Goal: Information Seeking & Learning: Learn about a topic

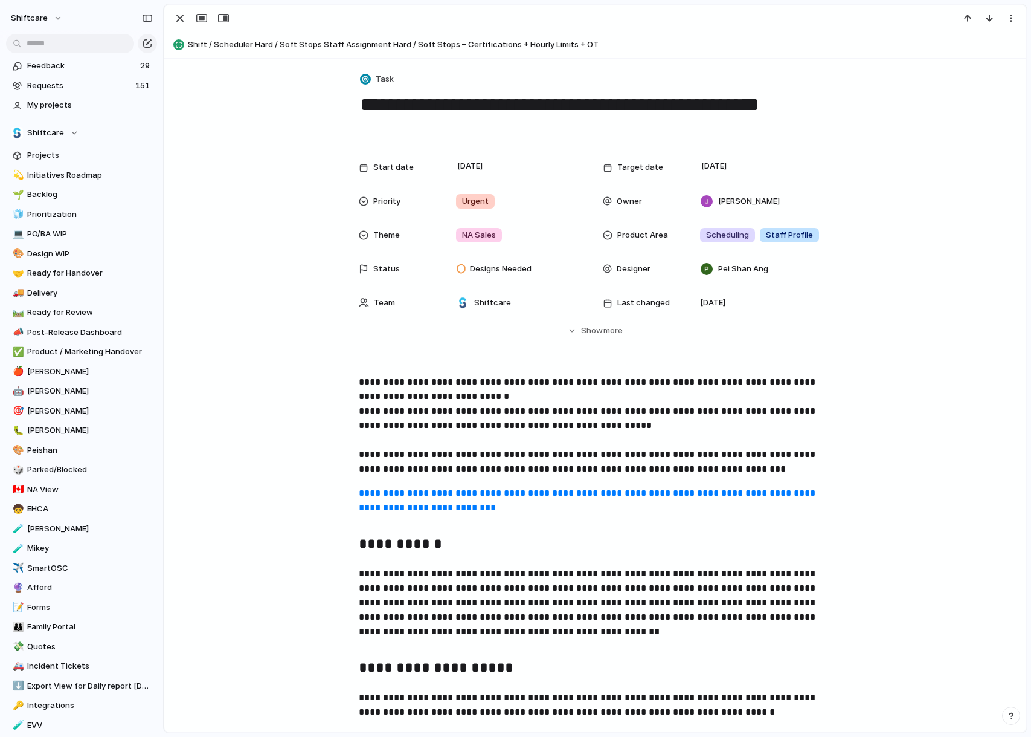
scroll to position [30, 0]
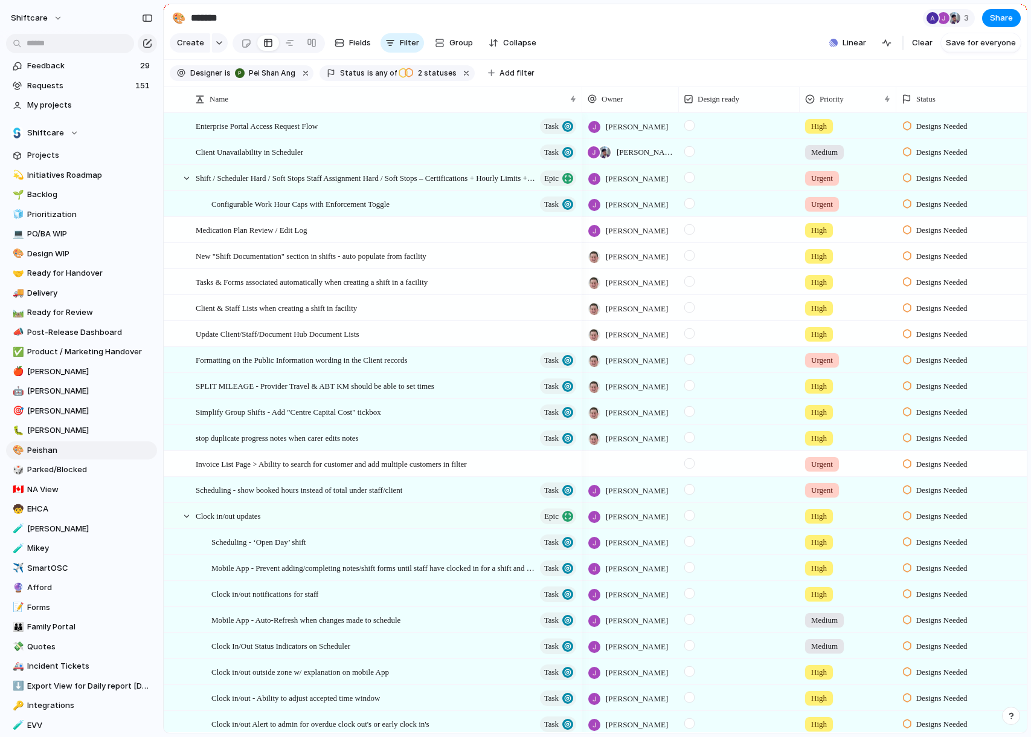
scroll to position [108, 0]
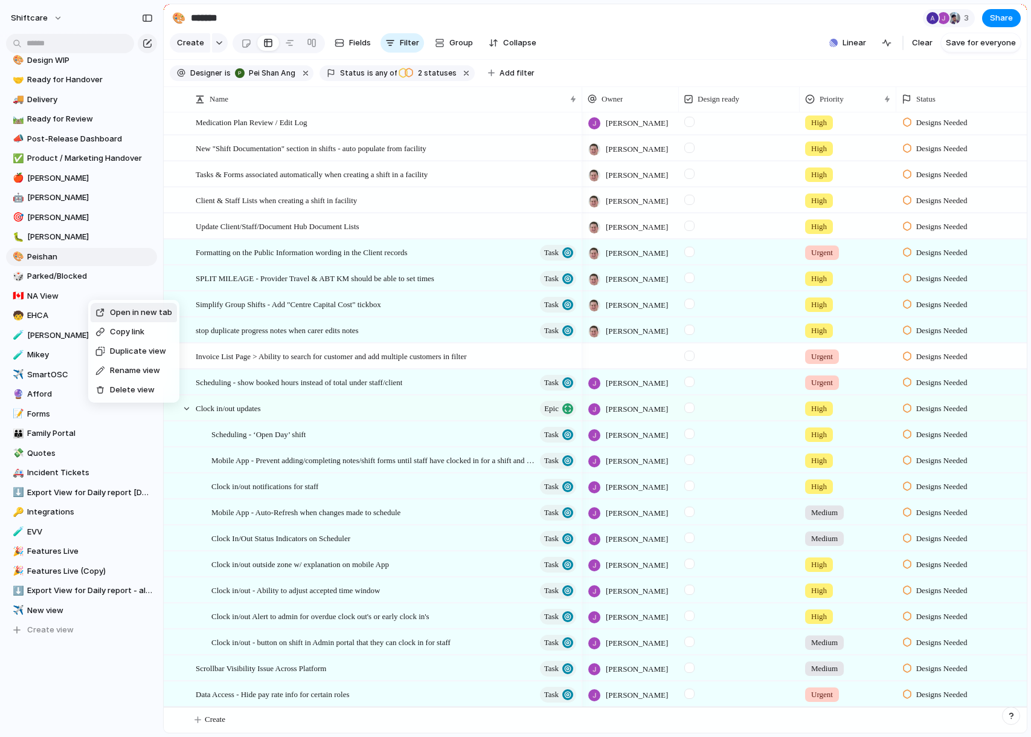
click at [118, 311] on span "Open in new tab" at bounding box center [141, 312] width 62 height 12
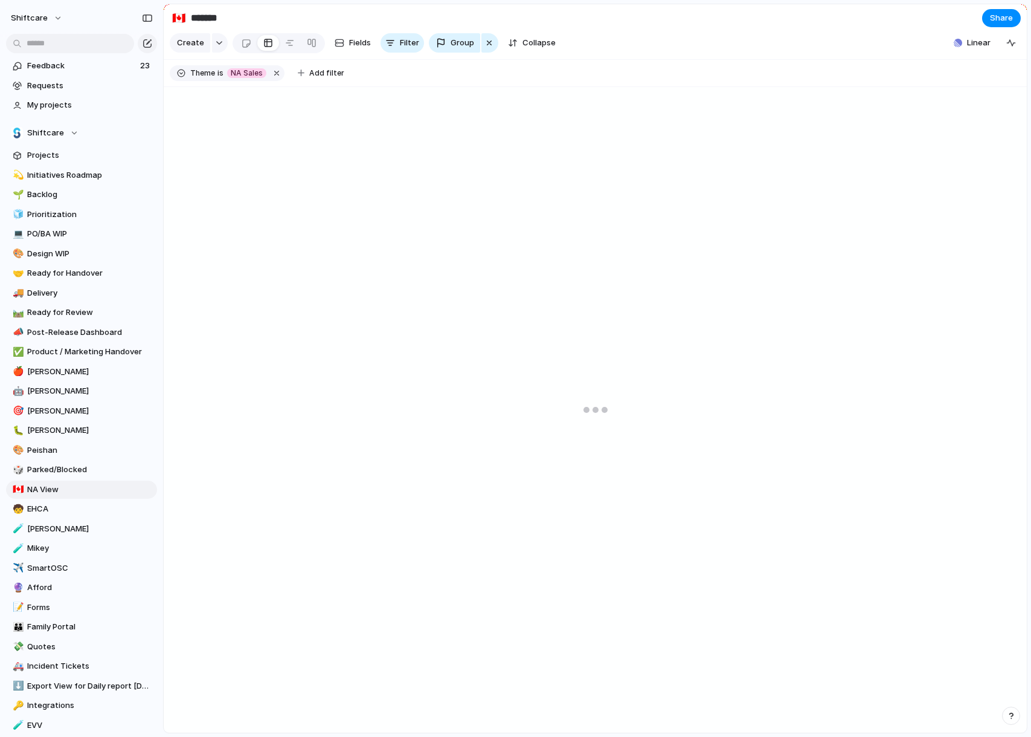
click at [291, 17] on input "*******" at bounding box center [260, 18] width 142 height 22
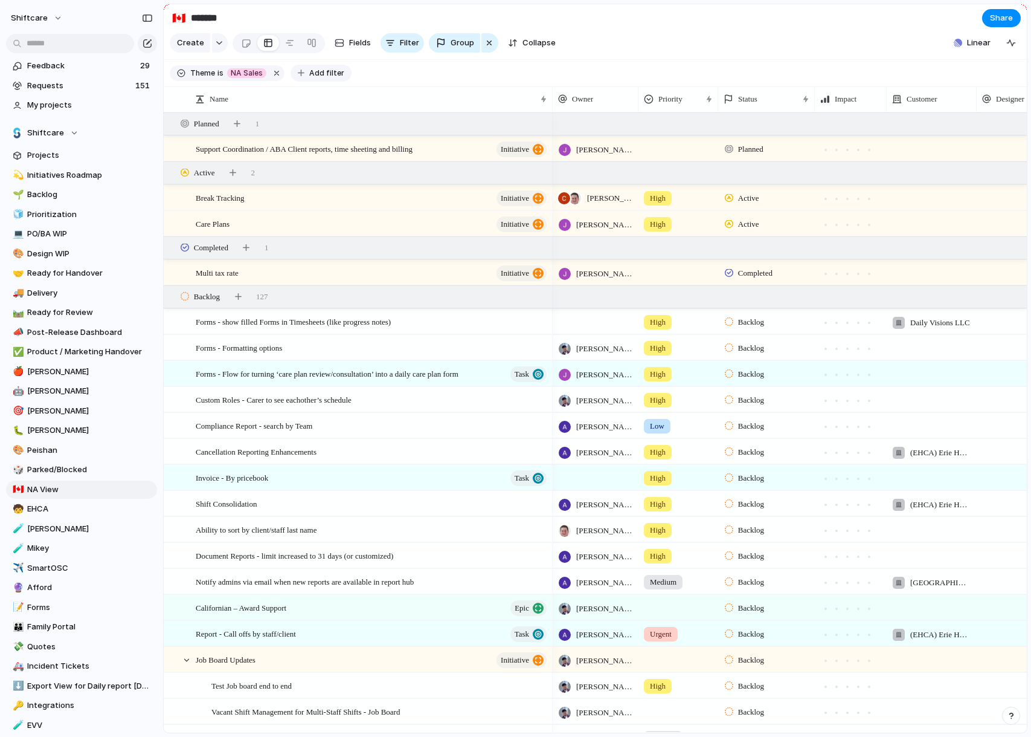
click at [321, 73] on span "Add filter" at bounding box center [326, 73] width 35 height 11
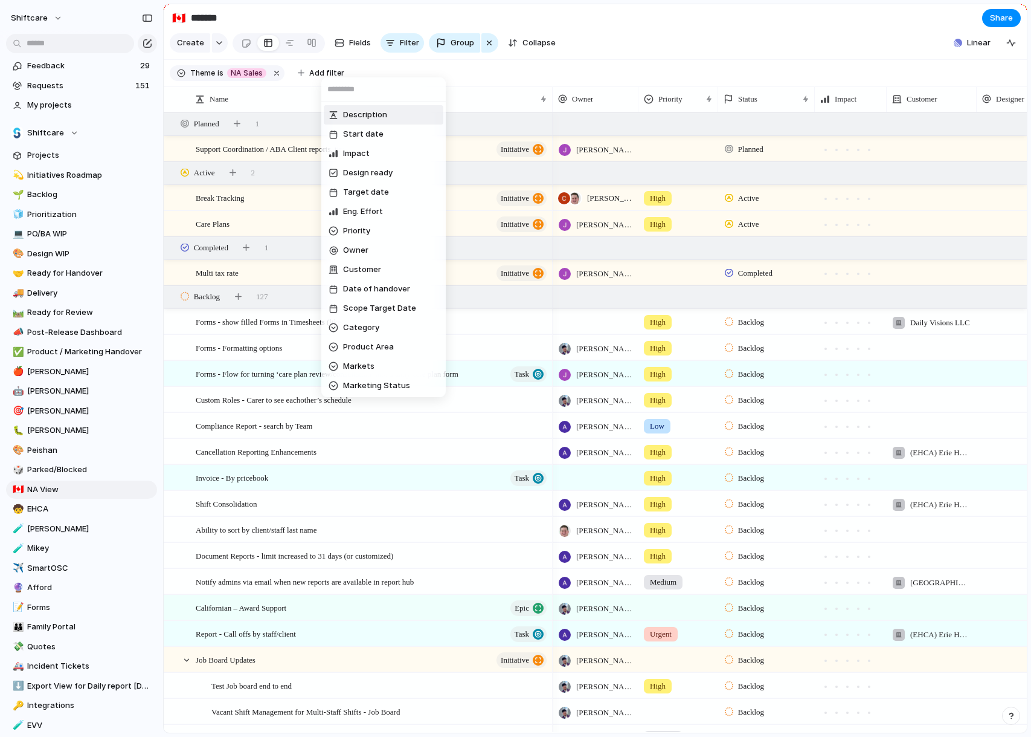
click at [77, 271] on div "Description Start date Impact Design ready Target date Eng. Effort Priority Own…" at bounding box center [515, 368] width 1031 height 737
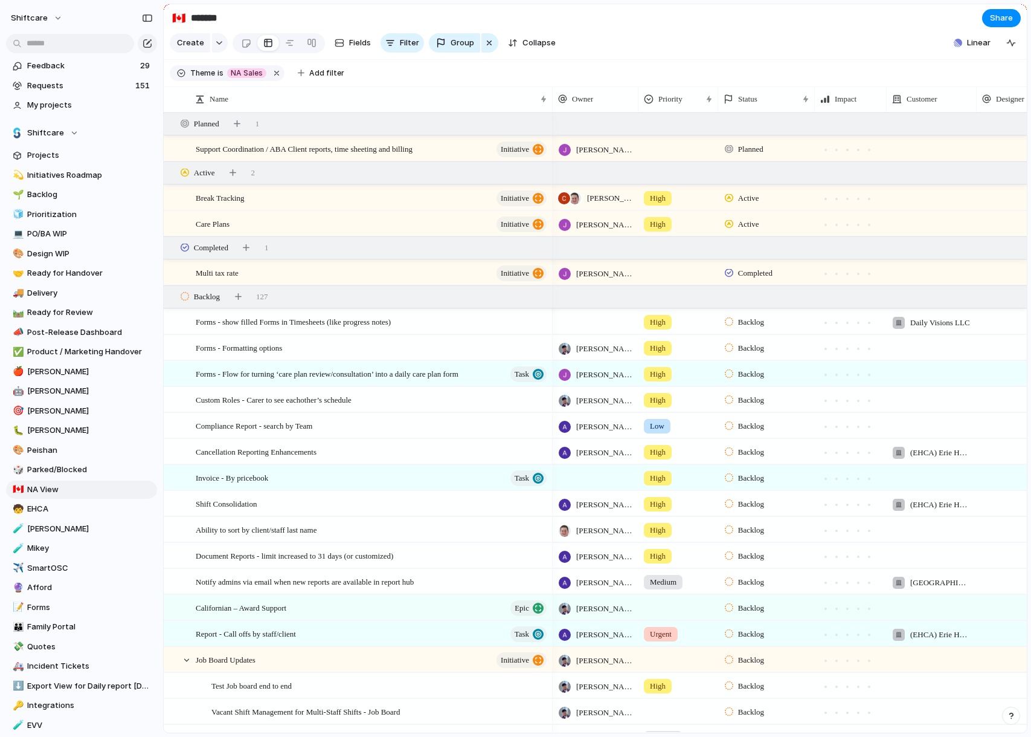
click at [68, 274] on div "Description Start date Impact Design ready Target date Eng. Effort Priority Own…" at bounding box center [515, 368] width 1031 height 737
click at [67, 272] on div "Description Start date Impact Design ready Target date Eng. Effort Priority Own…" at bounding box center [515, 368] width 1031 height 737
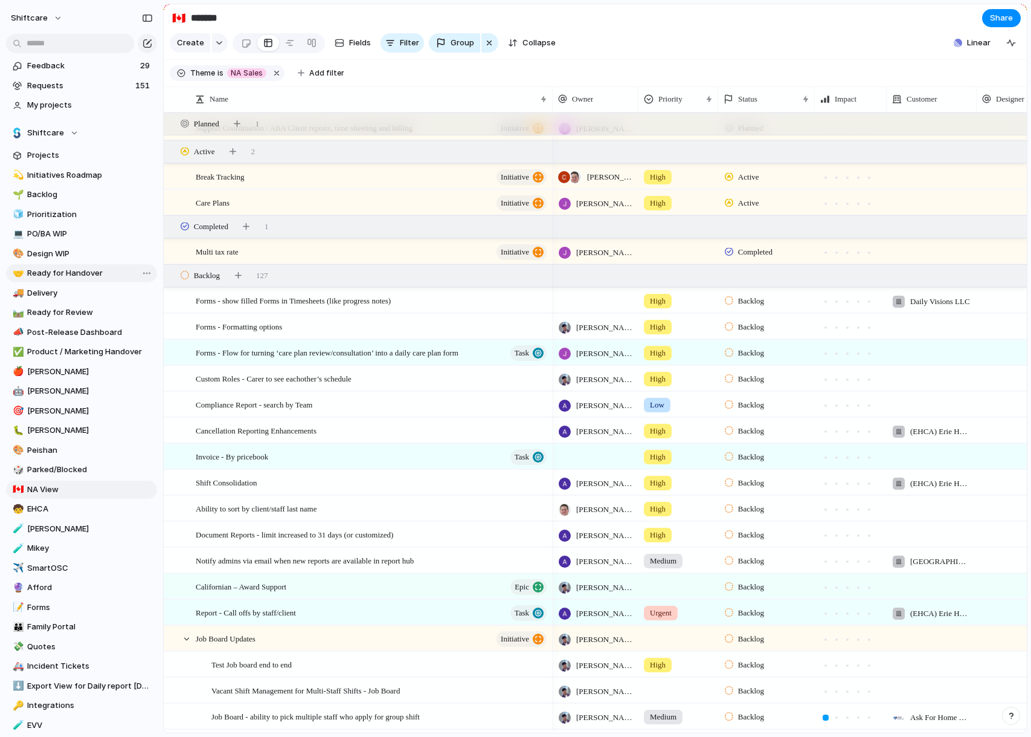
click at [85, 272] on span "Ready for Handover" at bounding box center [90, 273] width 126 height 12
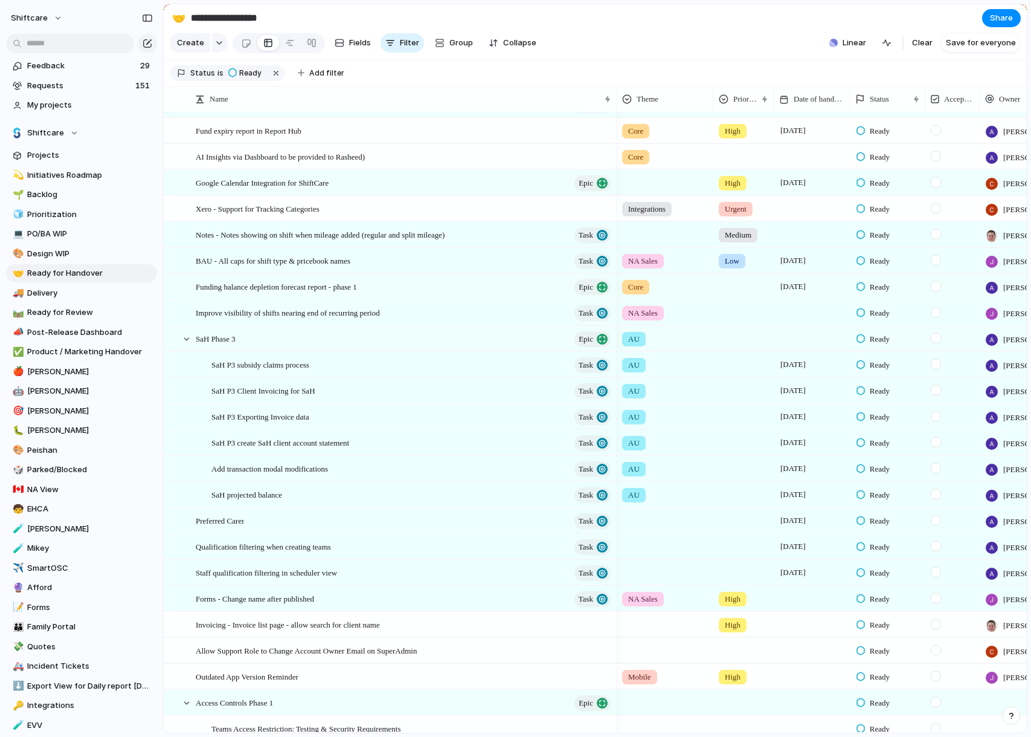
type input "**********"
click at [331, 77] on span "Add filter" at bounding box center [326, 73] width 35 height 11
click at [327, 74] on span "Add filter" at bounding box center [326, 73] width 35 height 11
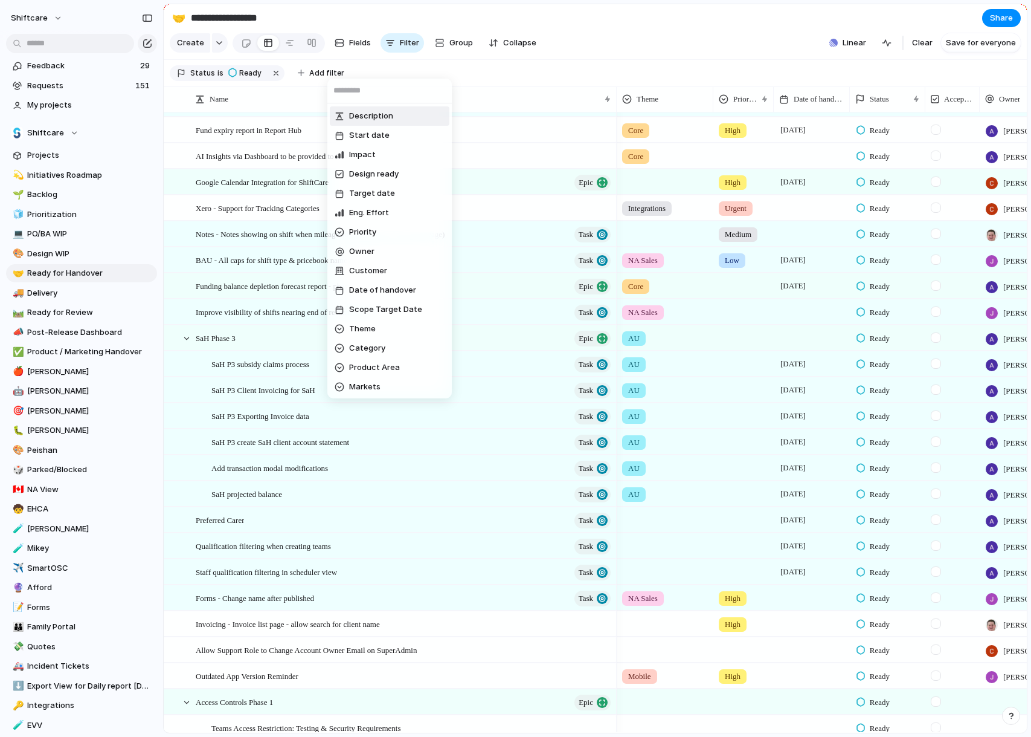
scroll to position [22, 0]
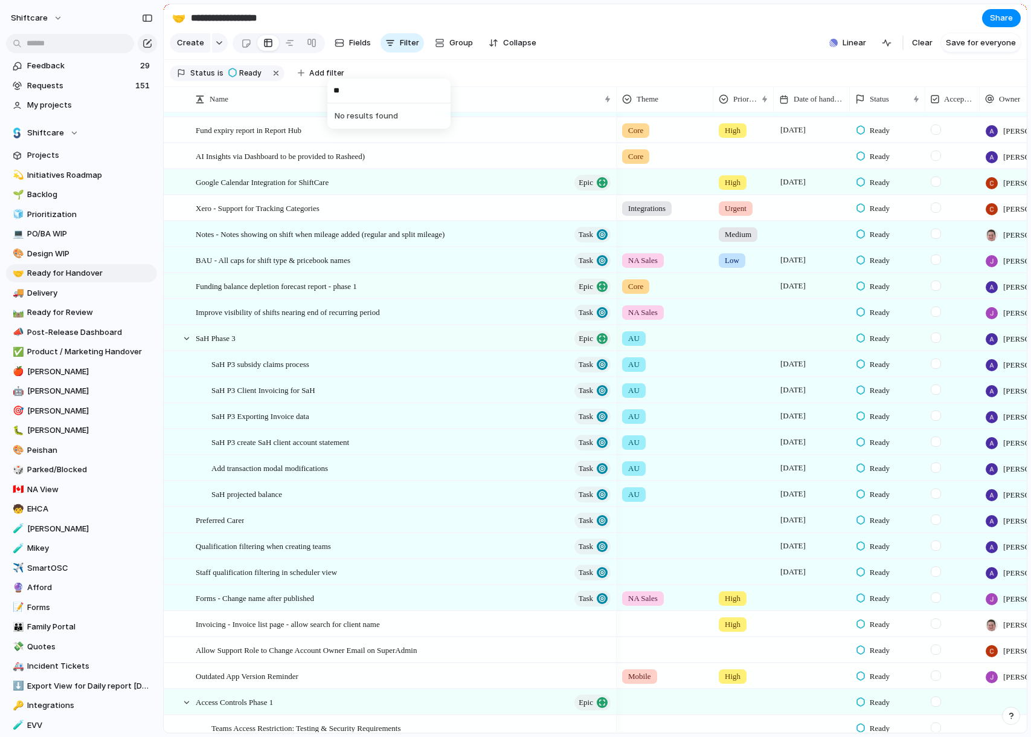
type input "*"
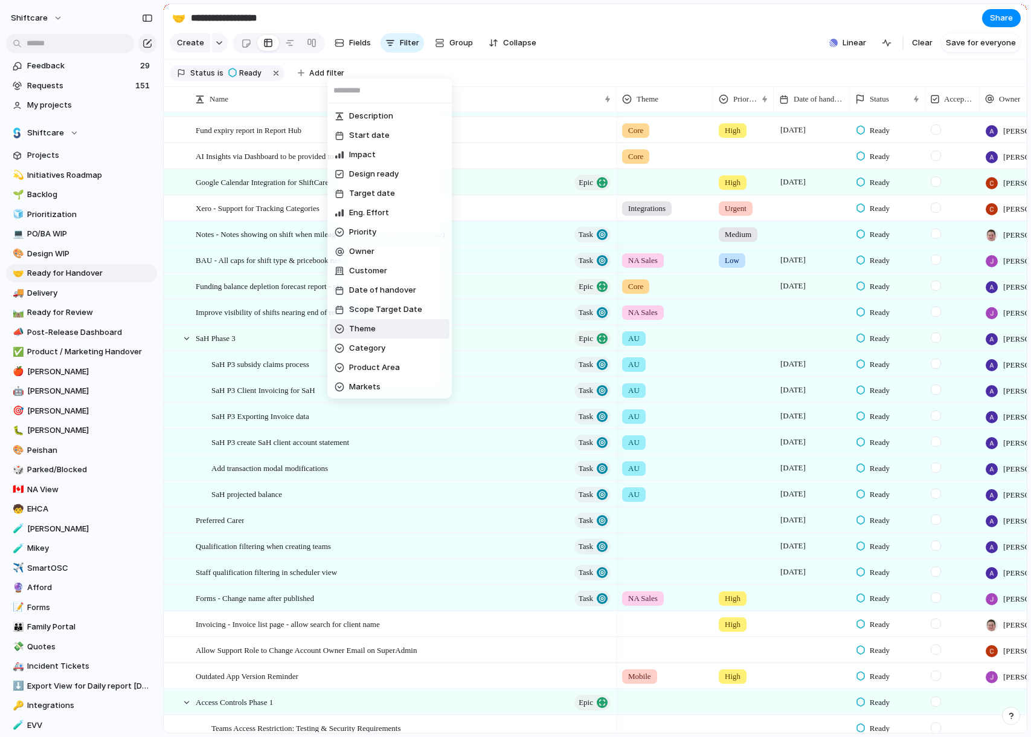
click at [381, 334] on li "Theme" at bounding box center [390, 328] width 120 height 19
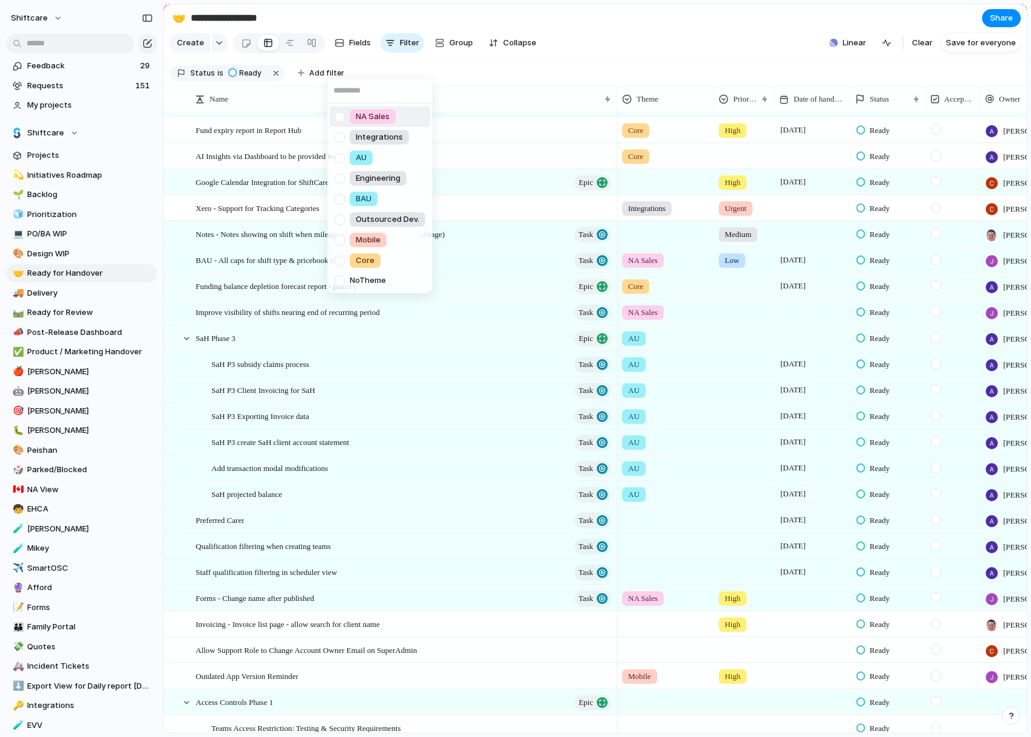
click at [392, 121] on div "NA Sales" at bounding box center [373, 116] width 46 height 15
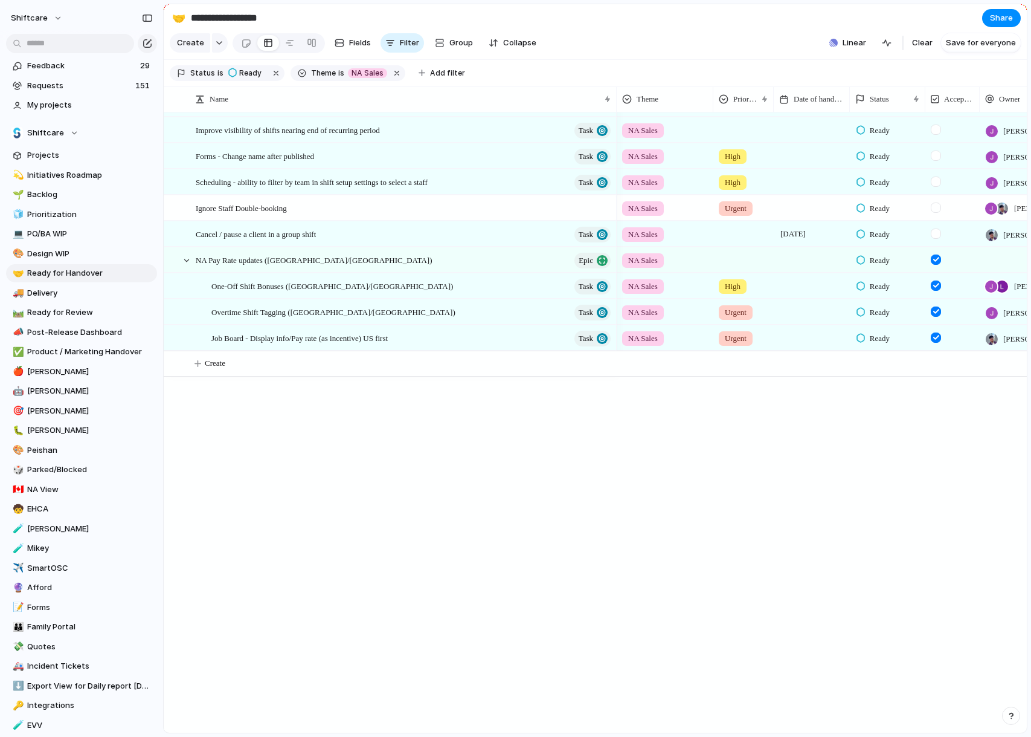
scroll to position [0, 0]
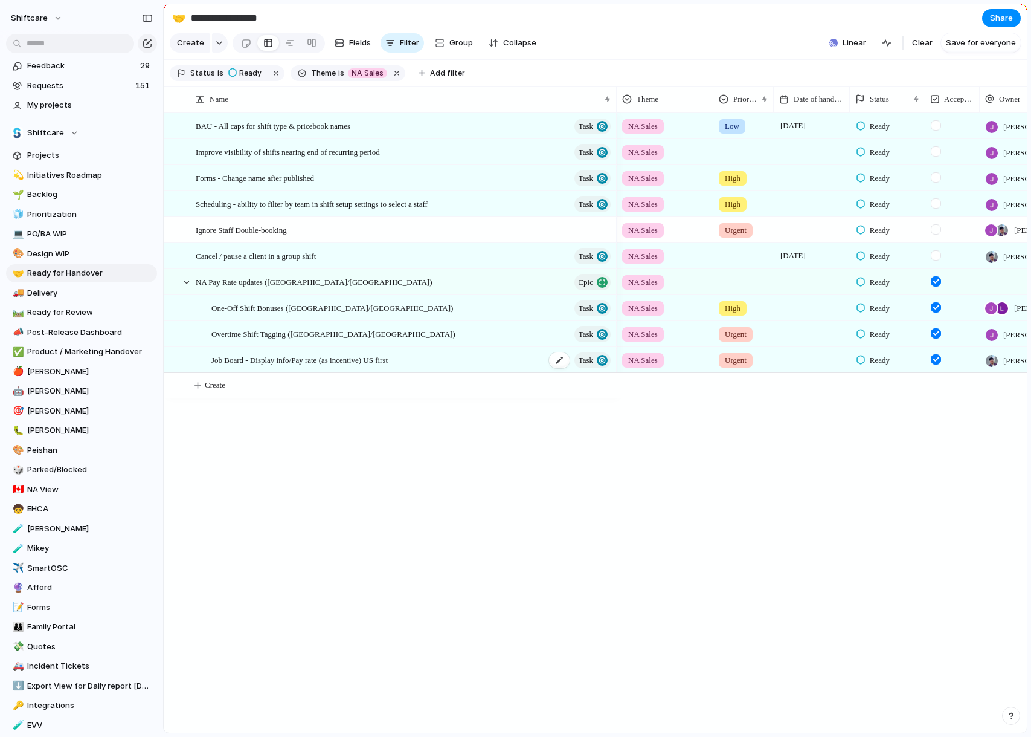
click at [300, 360] on span "Job Board - Display info/Pay rate (as incentive) US first" at bounding box center [299, 359] width 176 height 14
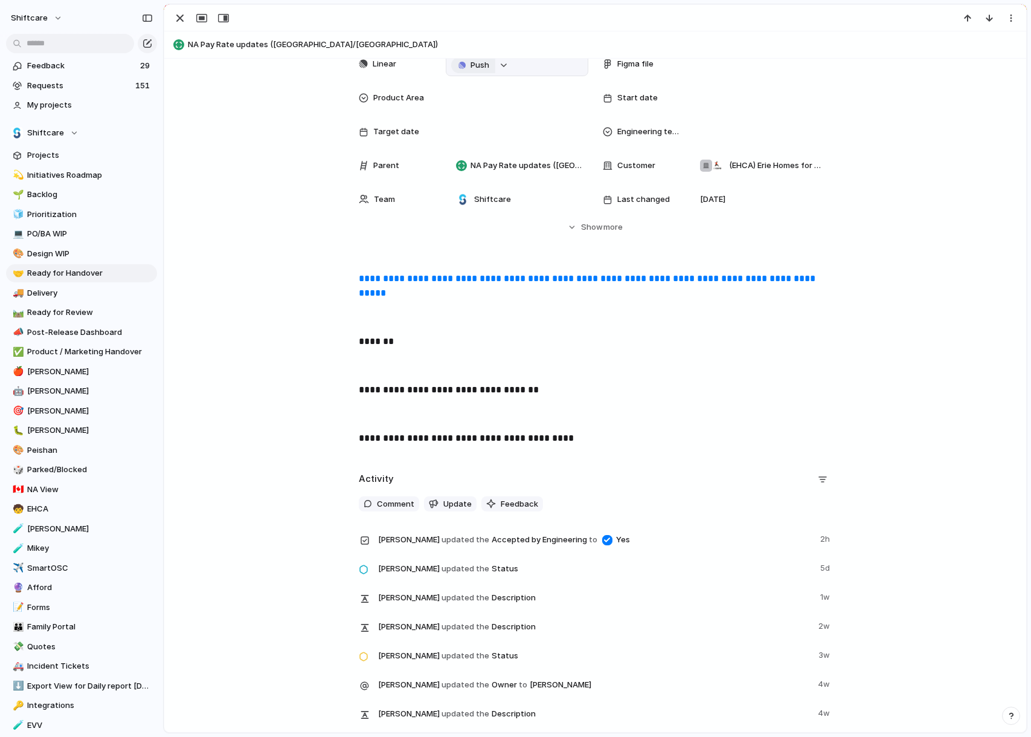
scroll to position [176, 0]
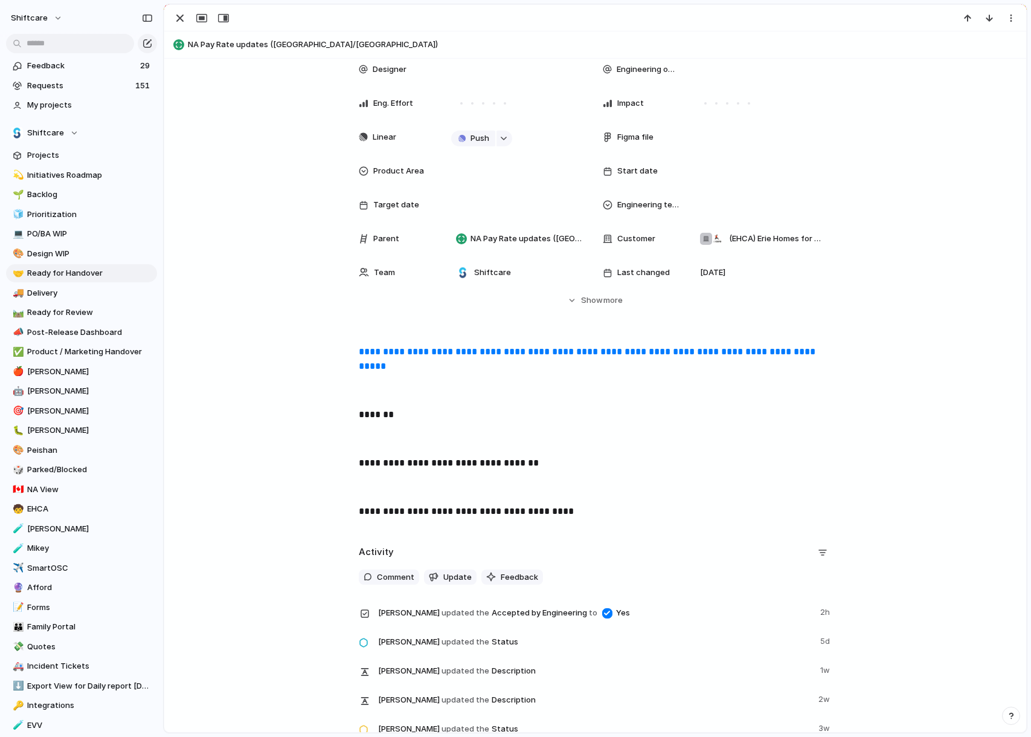
click at [468, 352] on link "**********" at bounding box center [588, 359] width 459 height 24
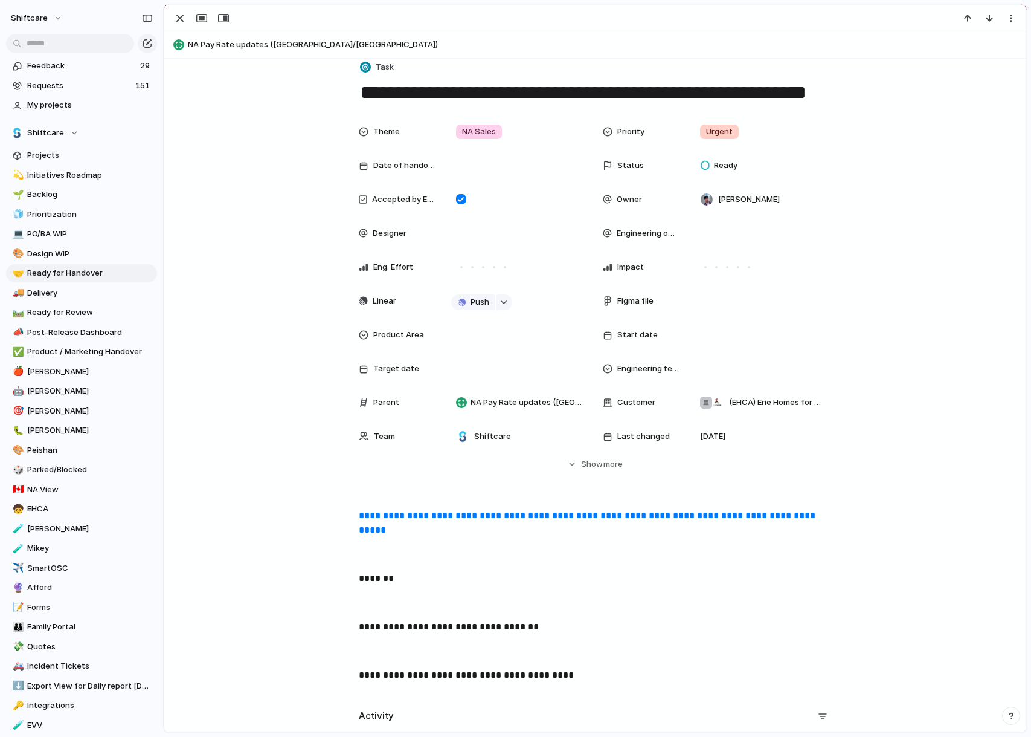
scroll to position [0, 0]
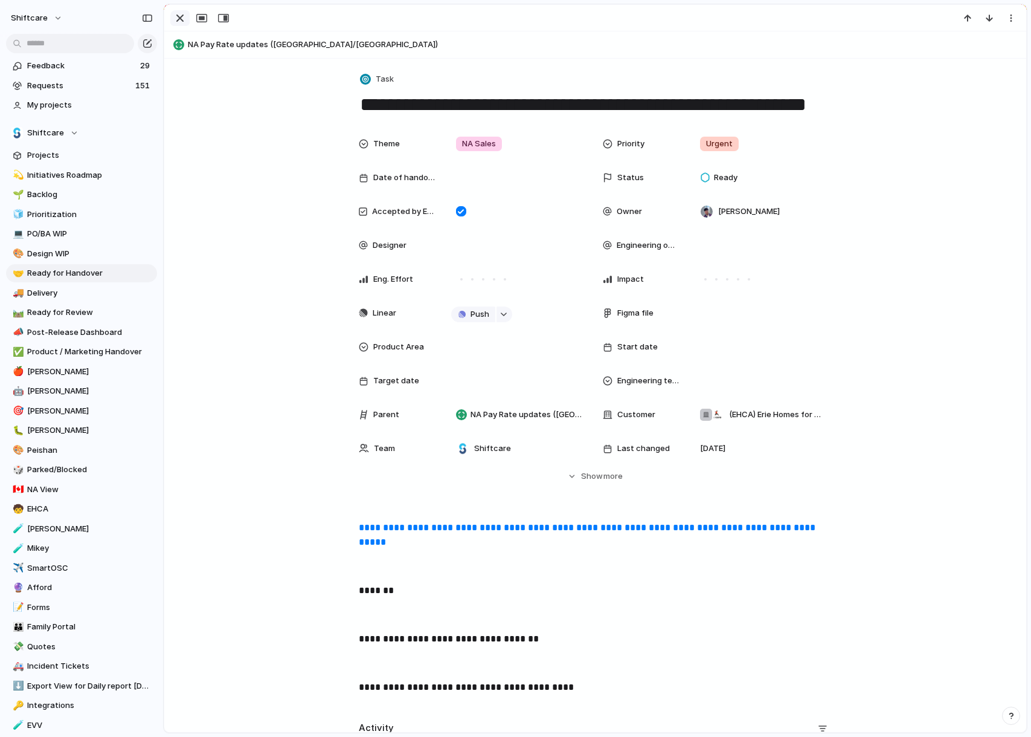
click at [179, 19] on div "button" at bounding box center [180, 18] width 15 height 15
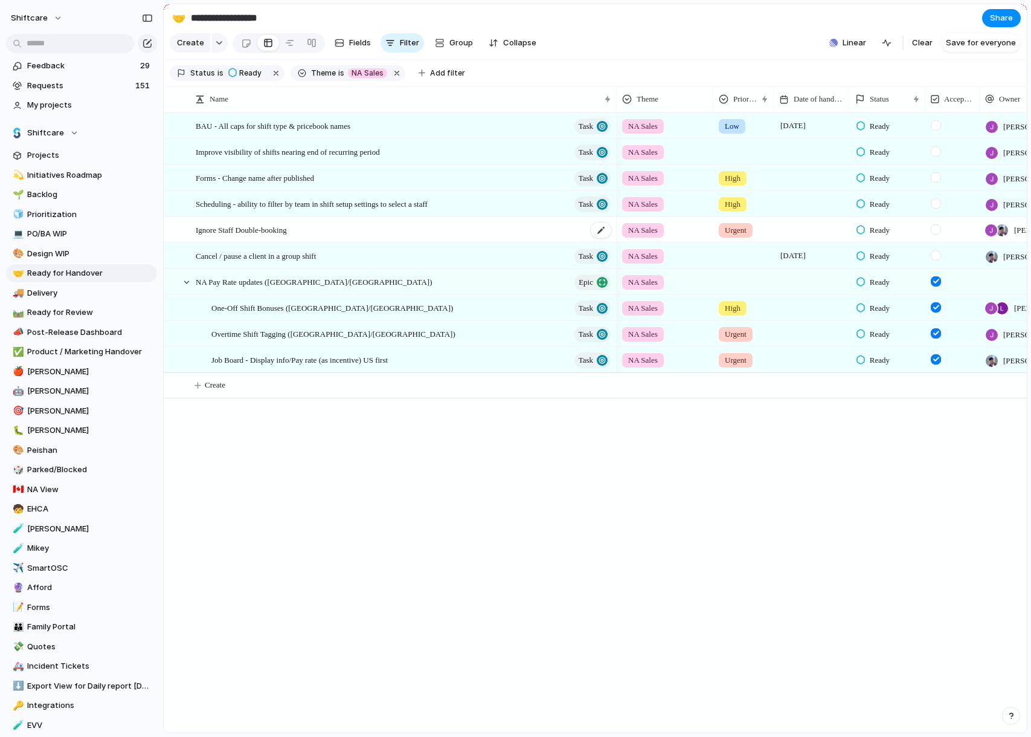
click at [286, 229] on span "Ignore Staff Double-booking" at bounding box center [241, 229] width 91 height 14
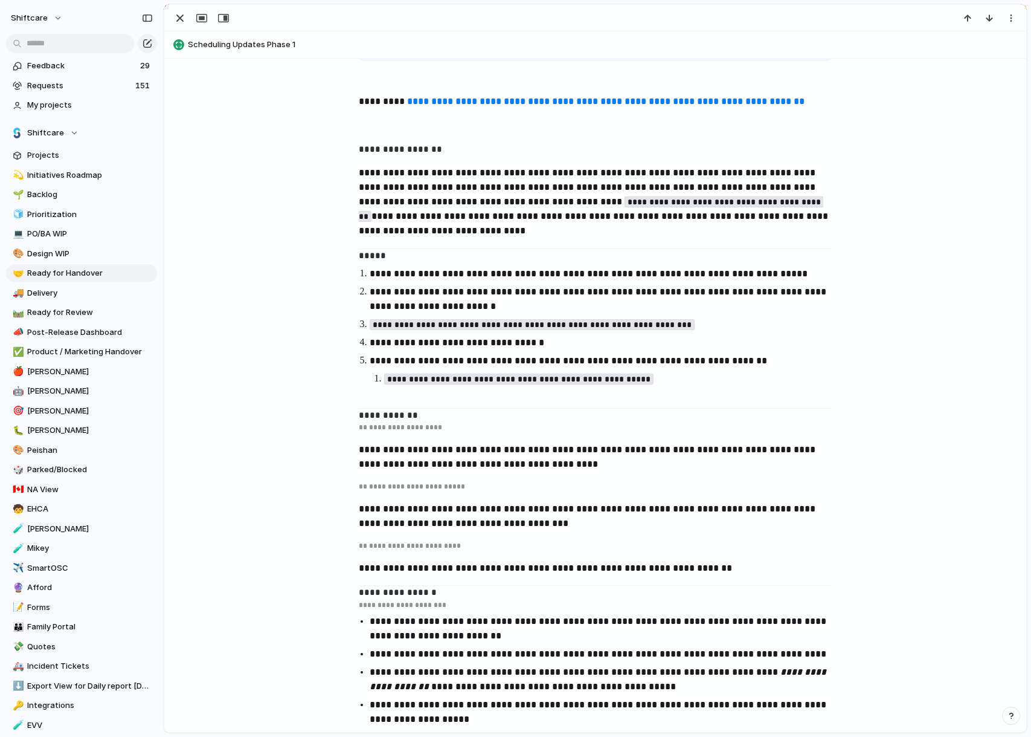
scroll to position [447, 0]
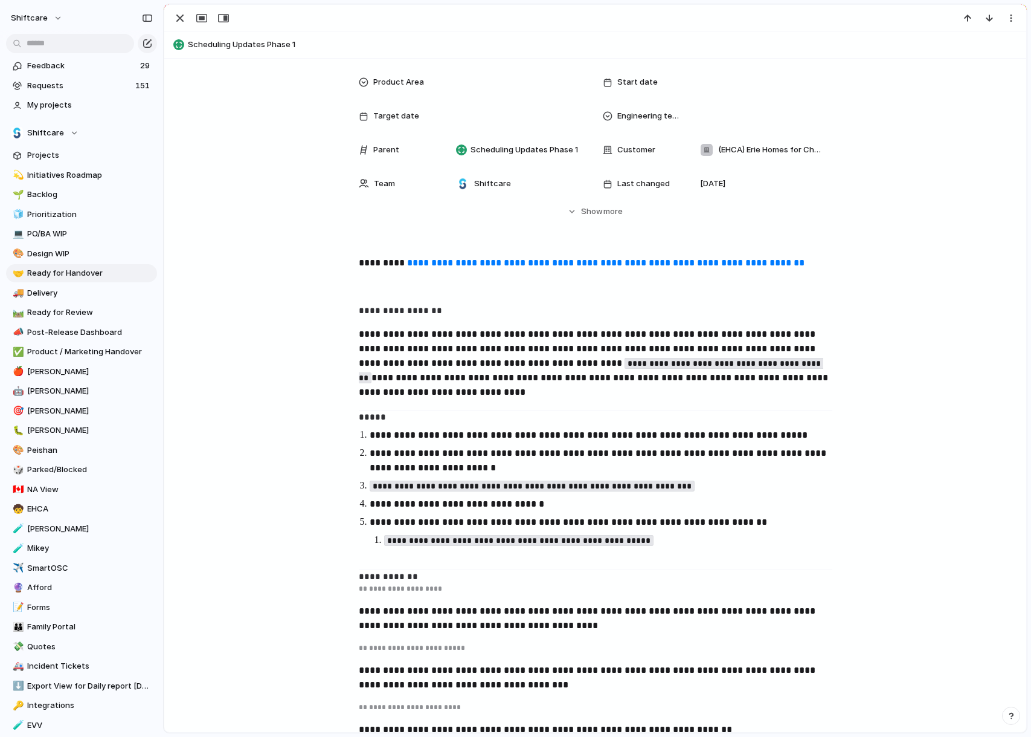
click at [606, 262] on link "**********" at bounding box center [606, 262] width 398 height 9
click at [181, 24] on div "button" at bounding box center [180, 18] width 15 height 15
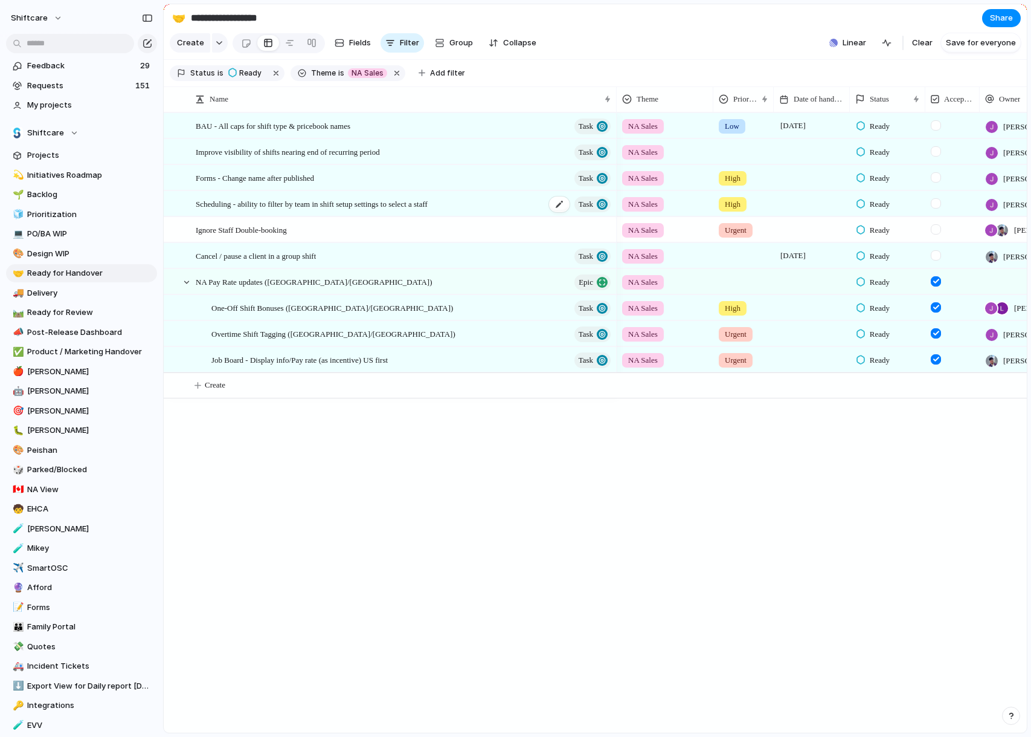
click at [319, 207] on span "Scheduling - ability to filter by team in shift setup settings to select a staff" at bounding box center [312, 203] width 232 height 14
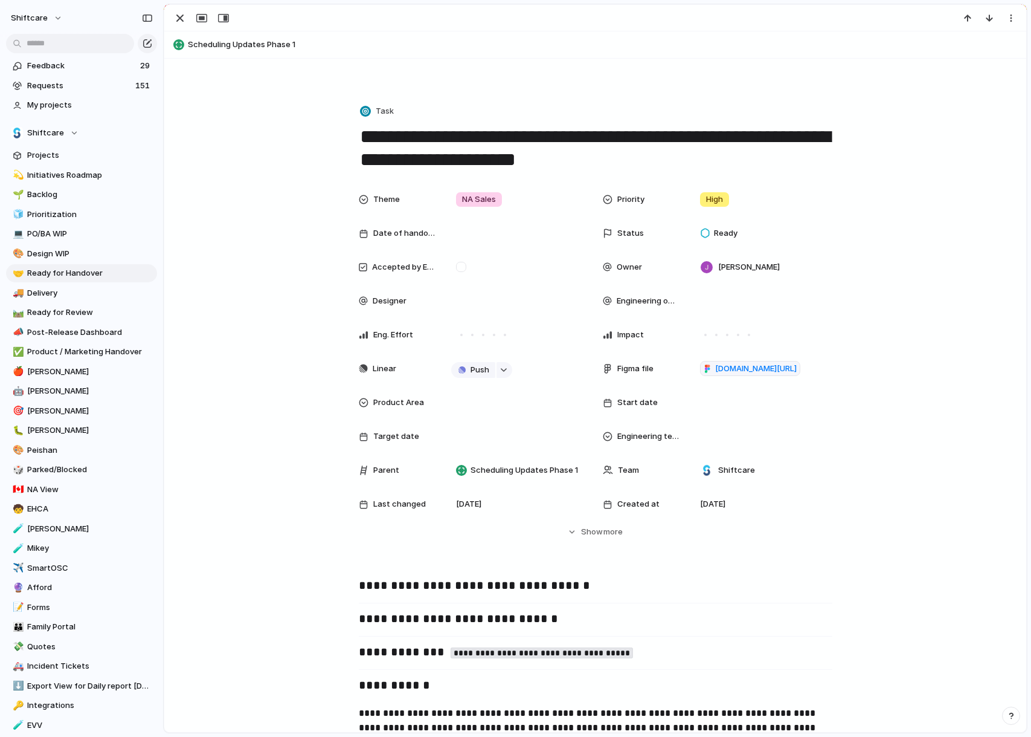
scroll to position [257, 0]
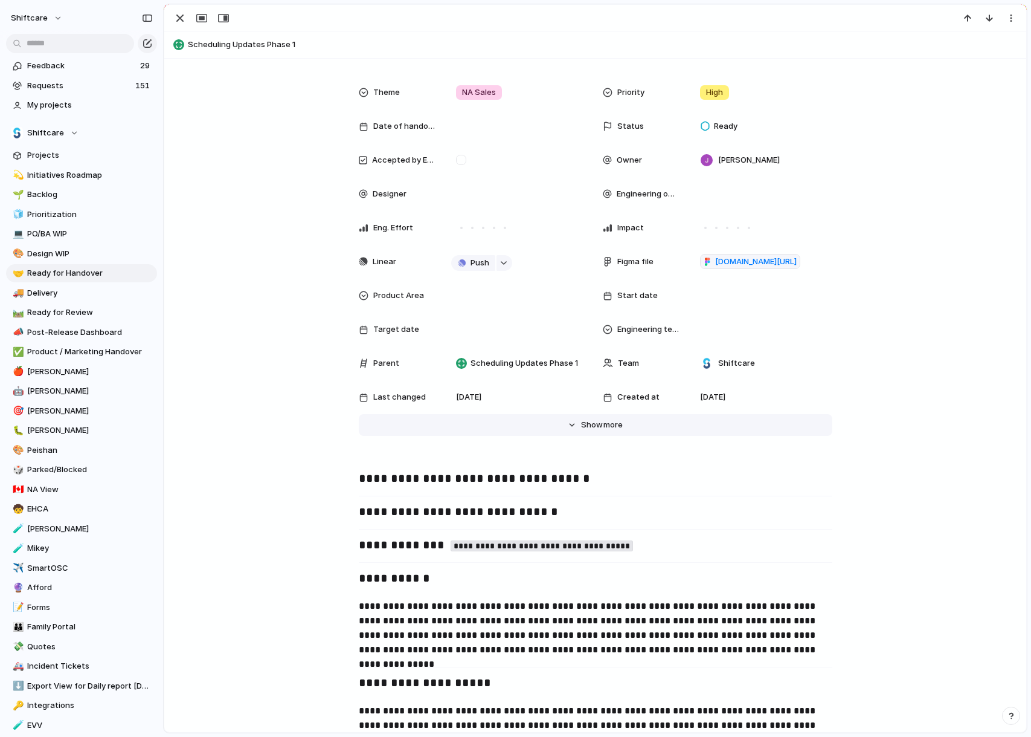
click at [578, 425] on button "Hide Show more" at bounding box center [596, 425] width 474 height 22
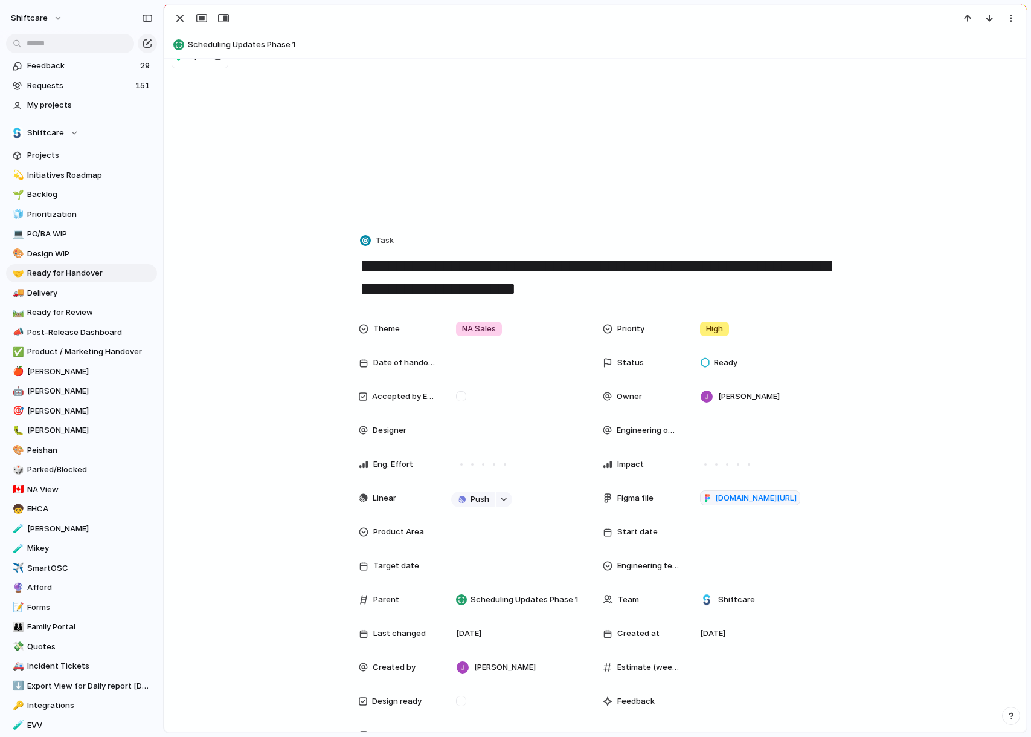
scroll to position [0, 0]
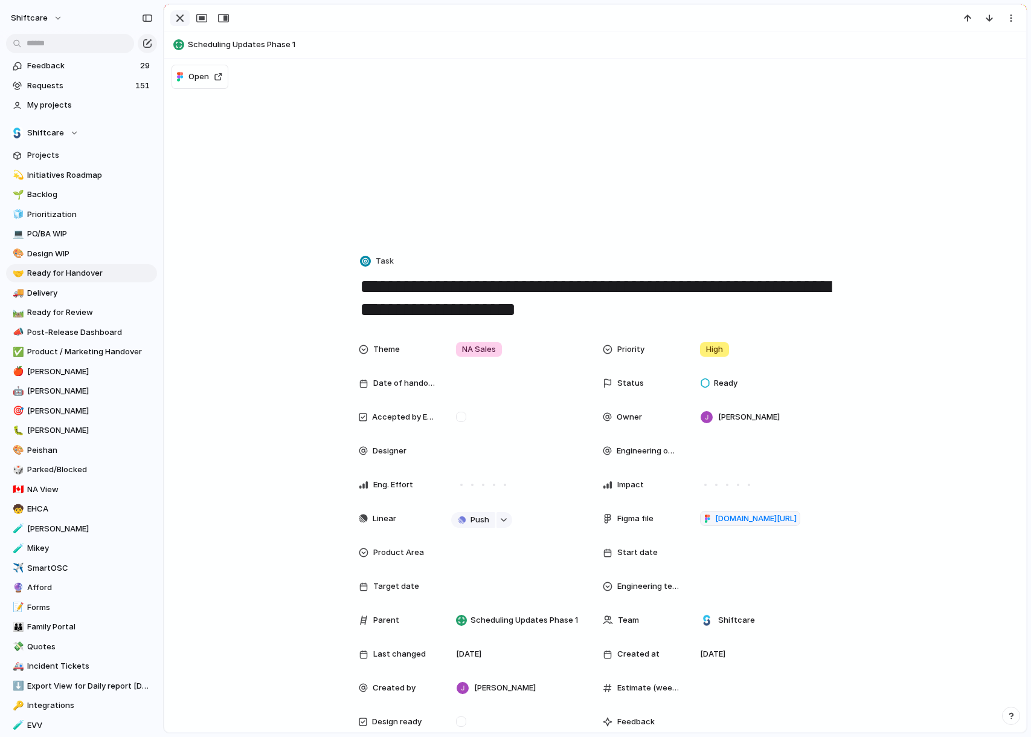
click at [183, 22] on div "button" at bounding box center [180, 18] width 15 height 15
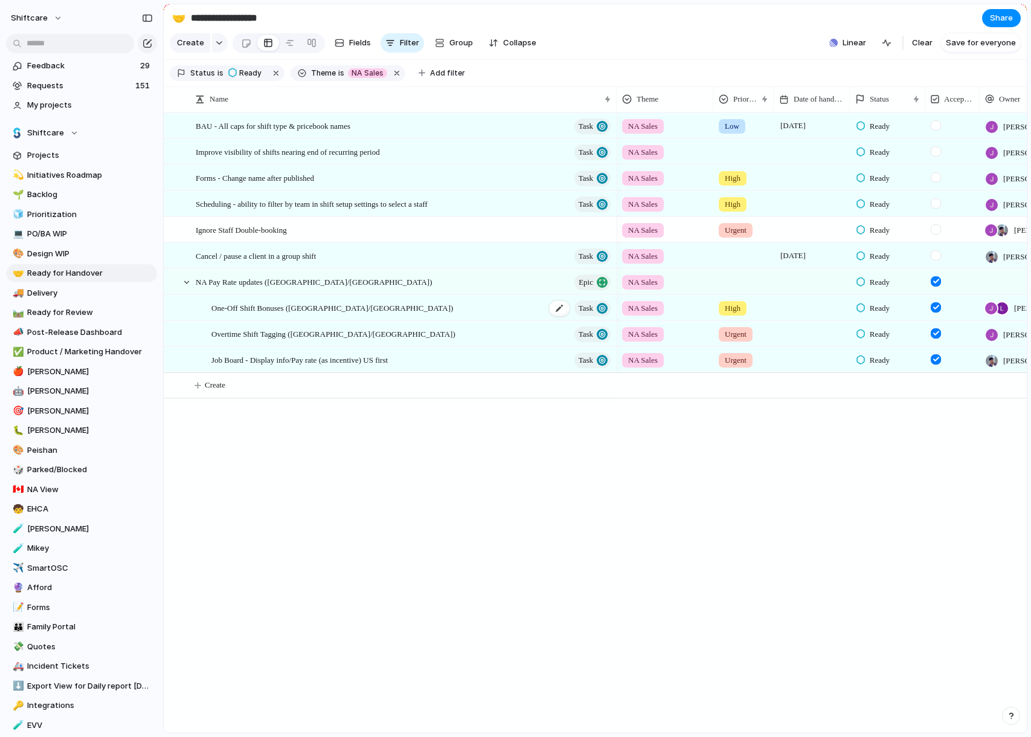
click at [301, 308] on span "One-Off Shift Bonuses (US/CA)" at bounding box center [332, 307] width 242 height 14
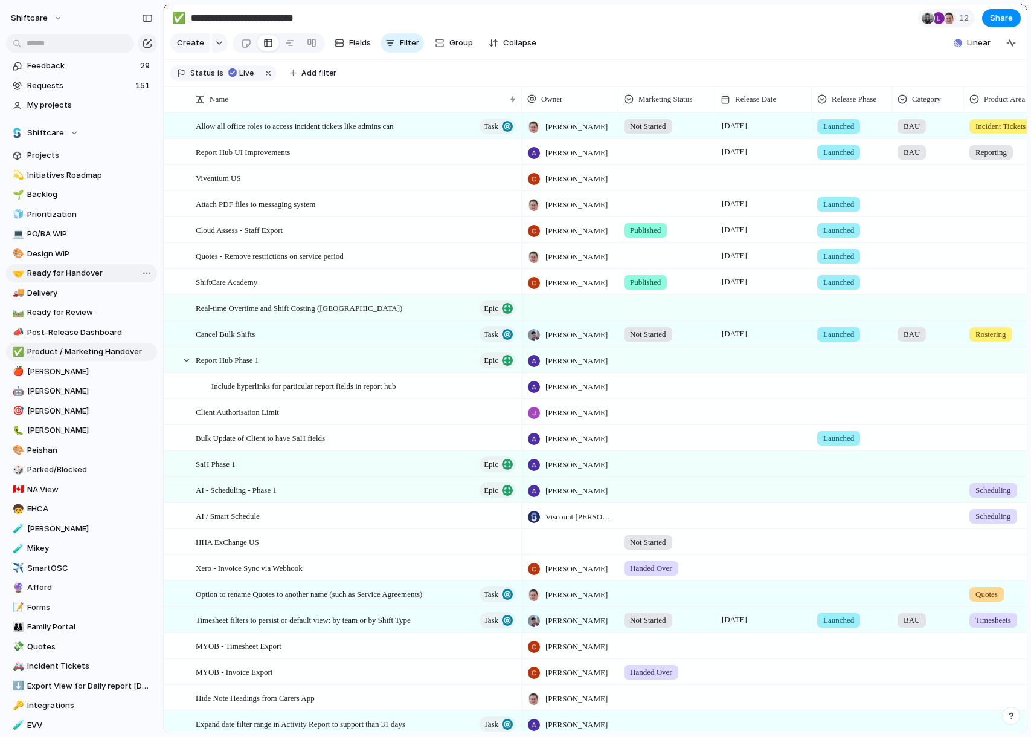
click at [79, 271] on span "Ready for Handover" at bounding box center [90, 273] width 126 height 12
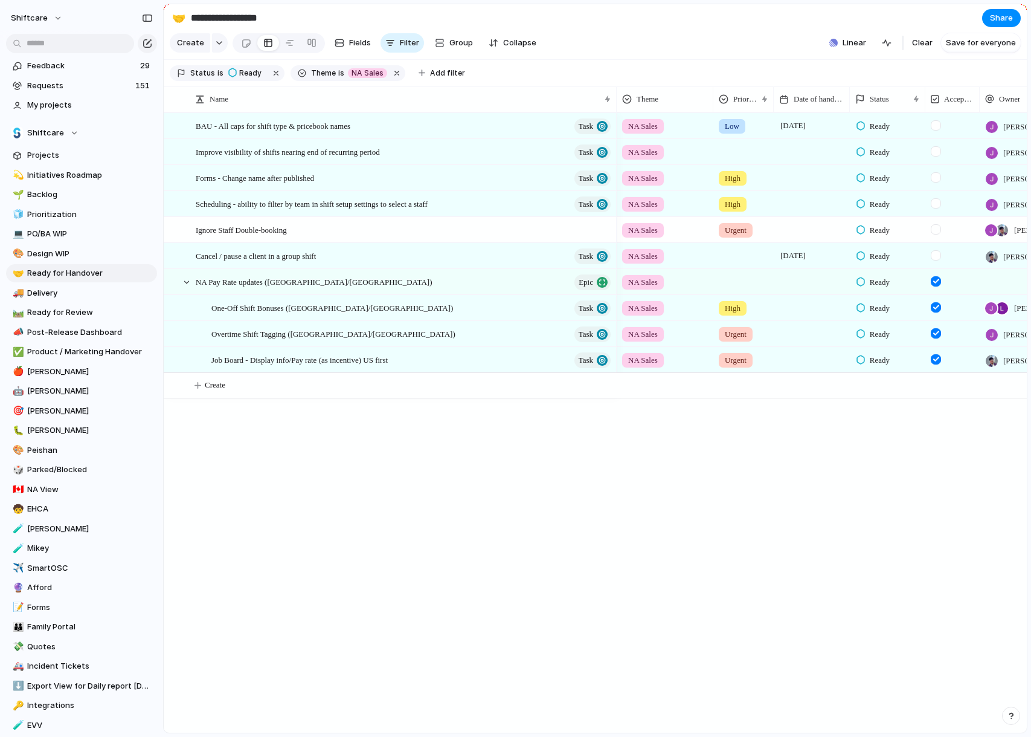
type input "**********"
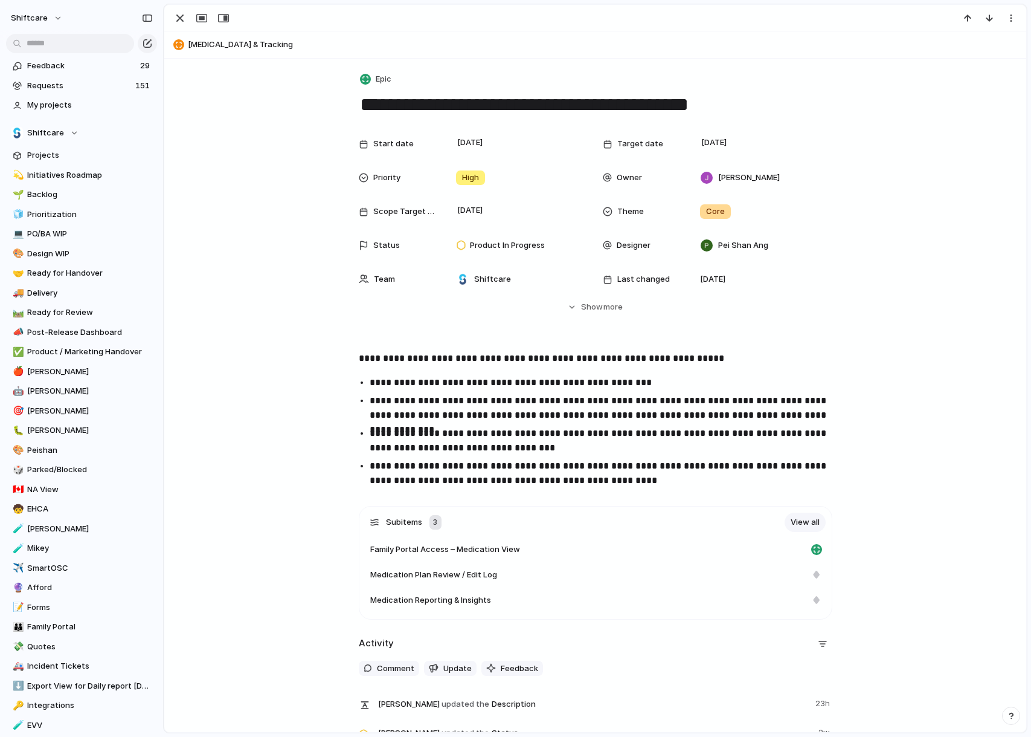
scroll to position [109, 0]
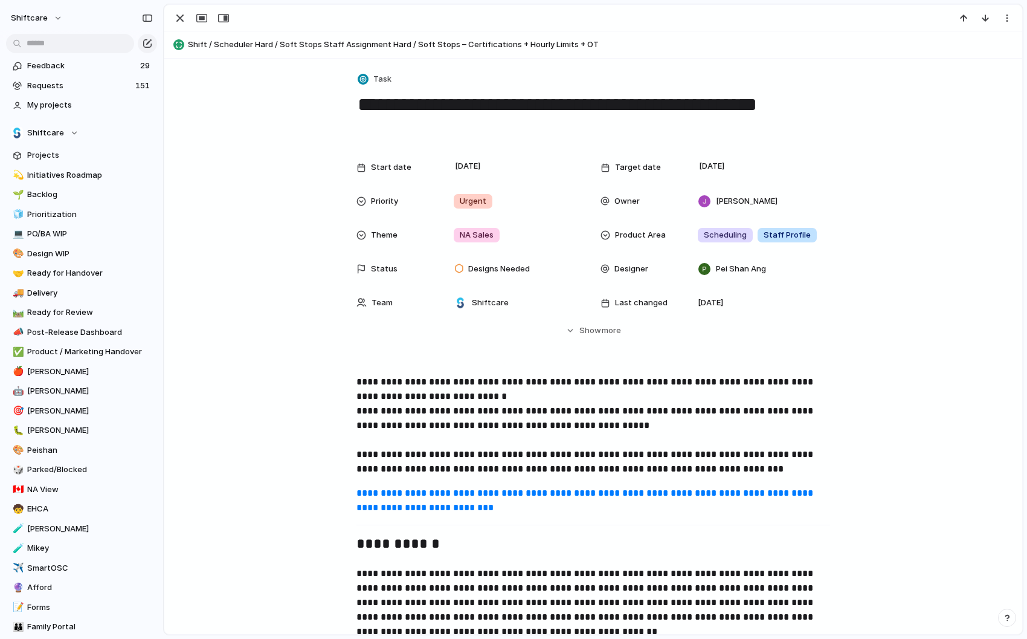
click at [424, 121] on textarea "**********" at bounding box center [593, 116] width 474 height 49
